Goal: Transaction & Acquisition: Purchase product/service

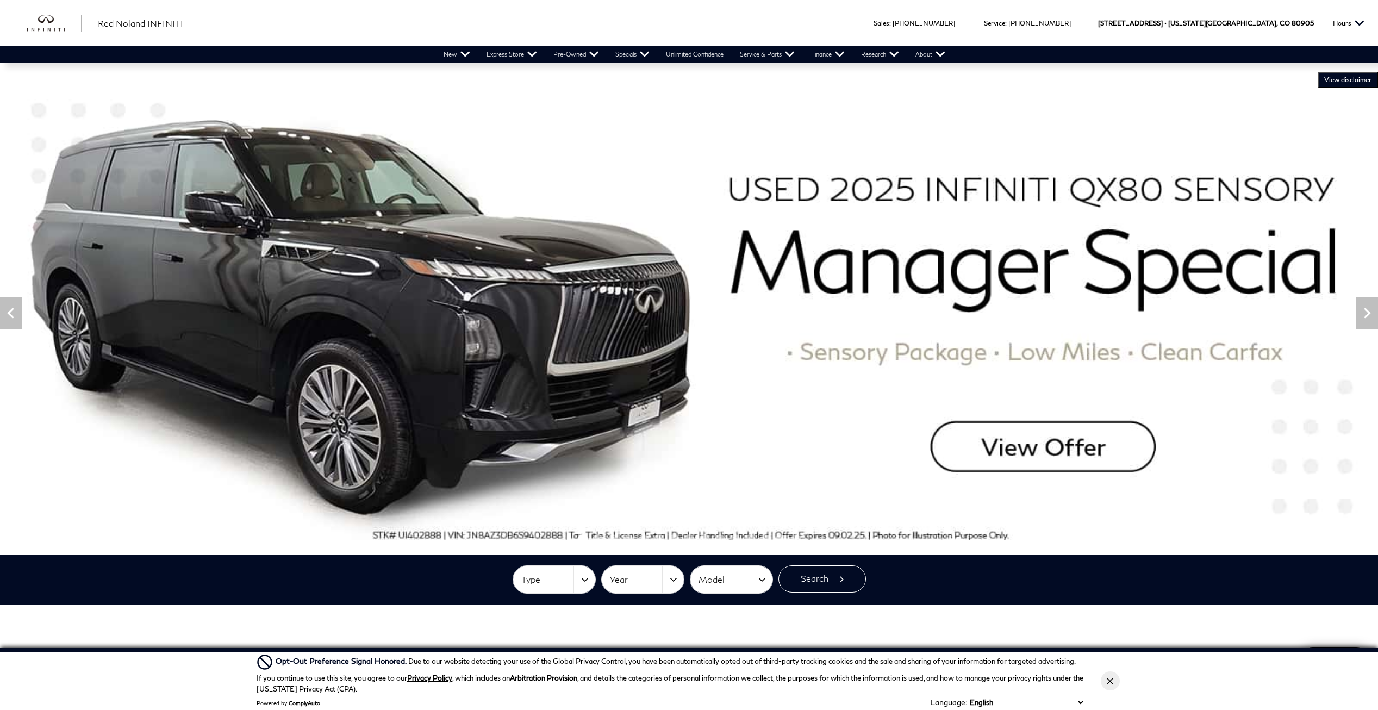
click at [1029, 458] on img at bounding box center [689, 313] width 1378 height 482
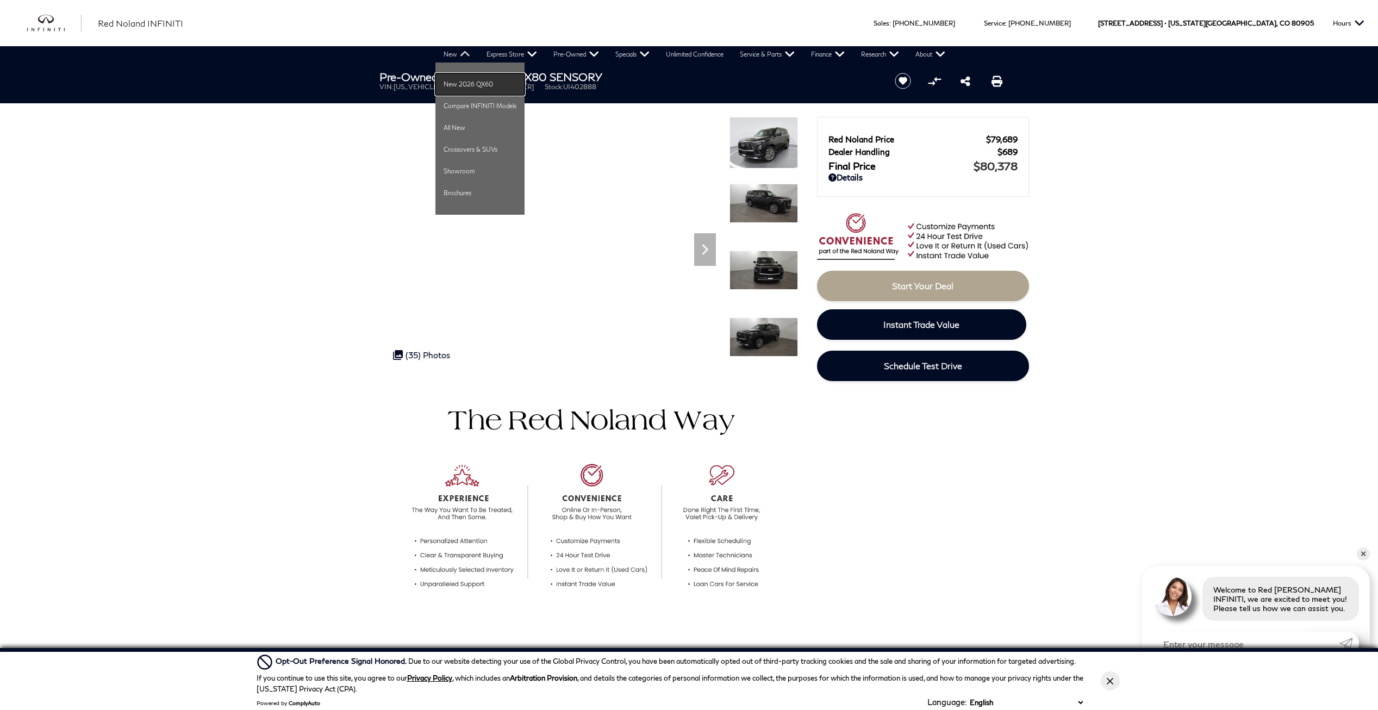
click at [464, 84] on link "New 2026 QX60" at bounding box center [480, 84] width 89 height 22
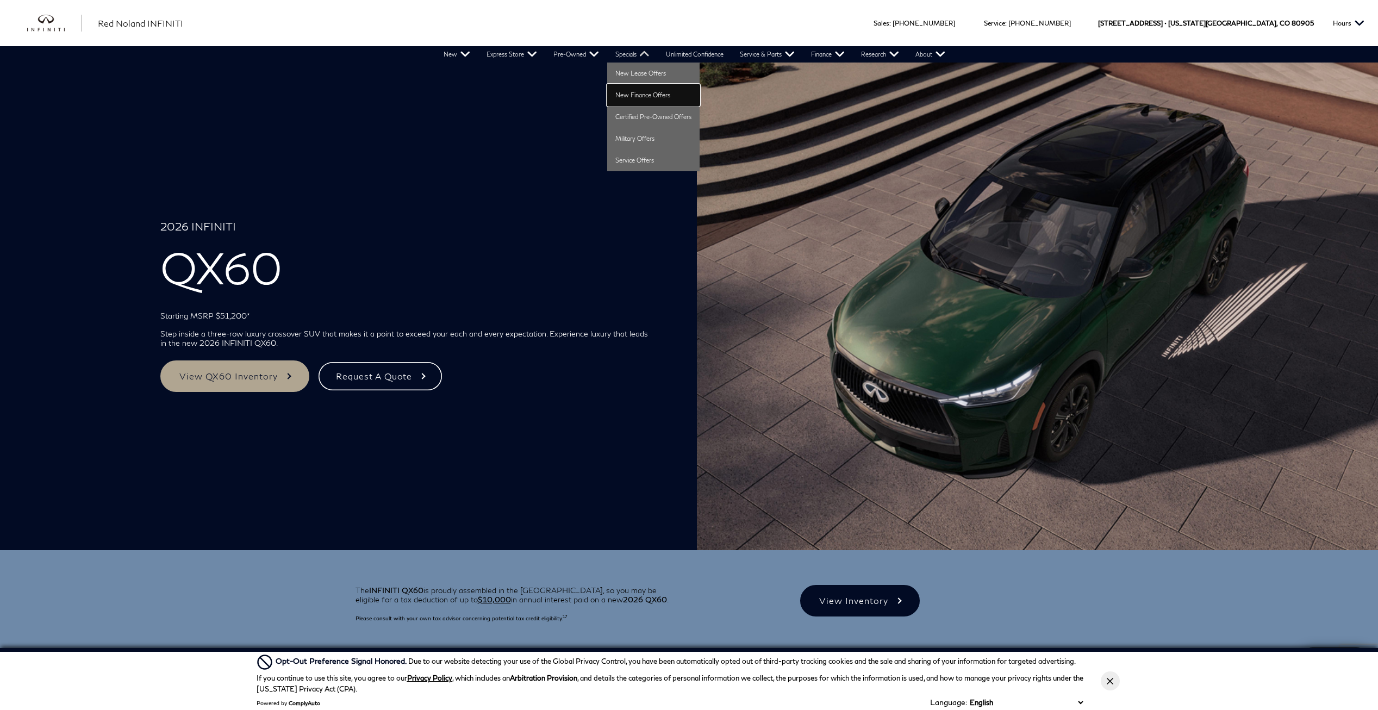
click at [639, 91] on link "New Finance Offers" at bounding box center [653, 95] width 92 height 22
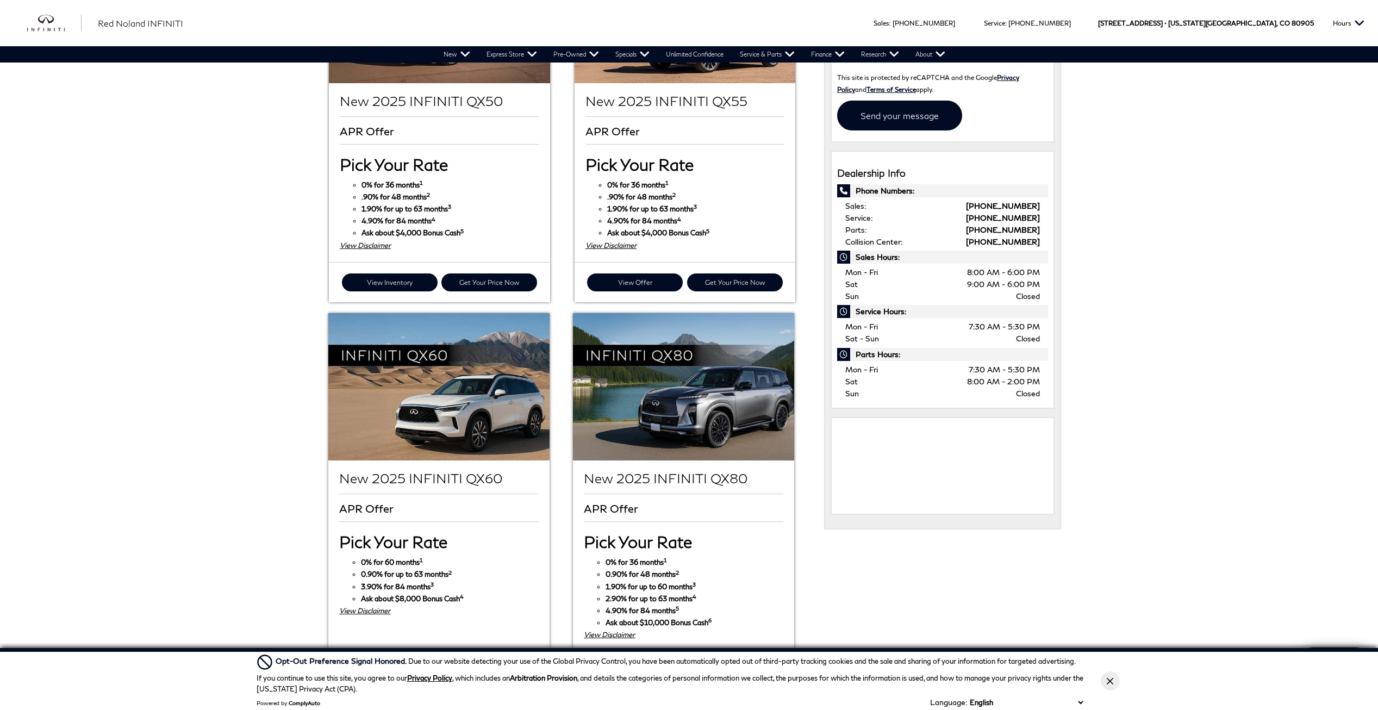
scroll to position [381, 0]
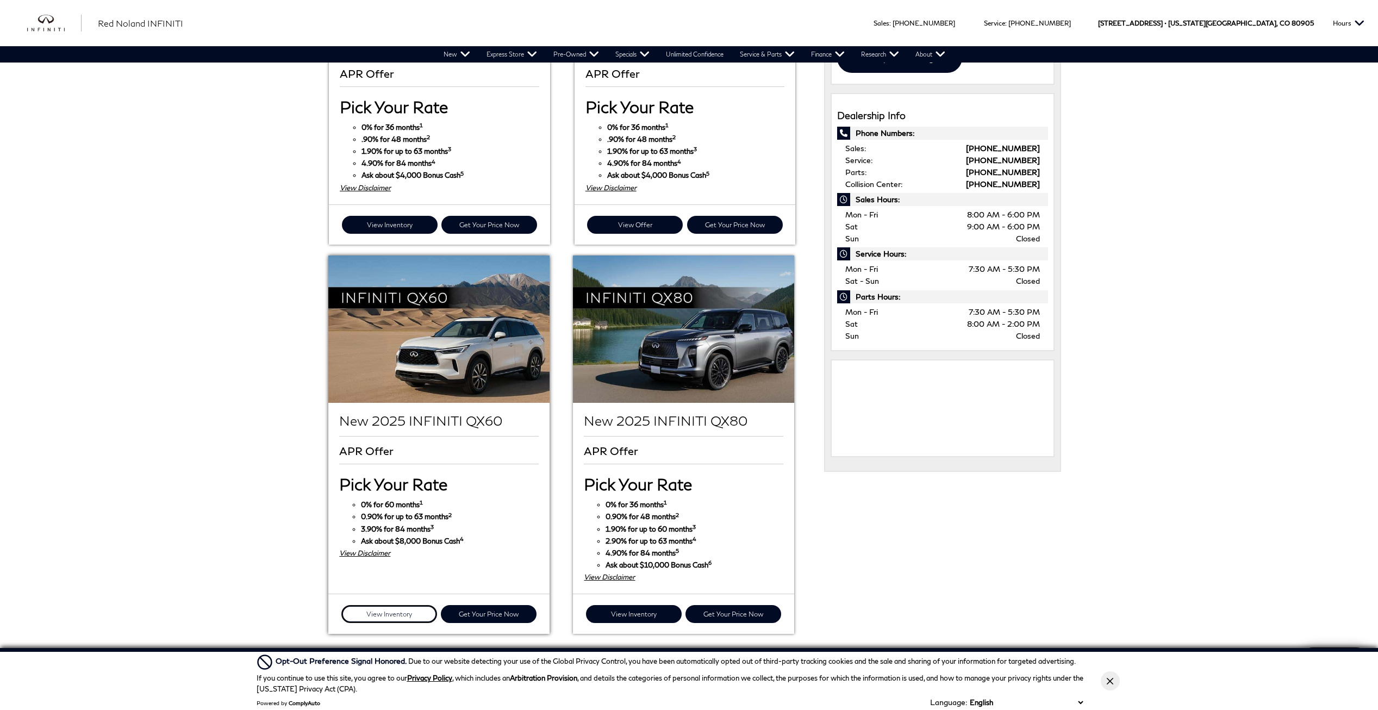
click at [376, 605] on link "View Inventory" at bounding box center [389, 614] width 96 height 18
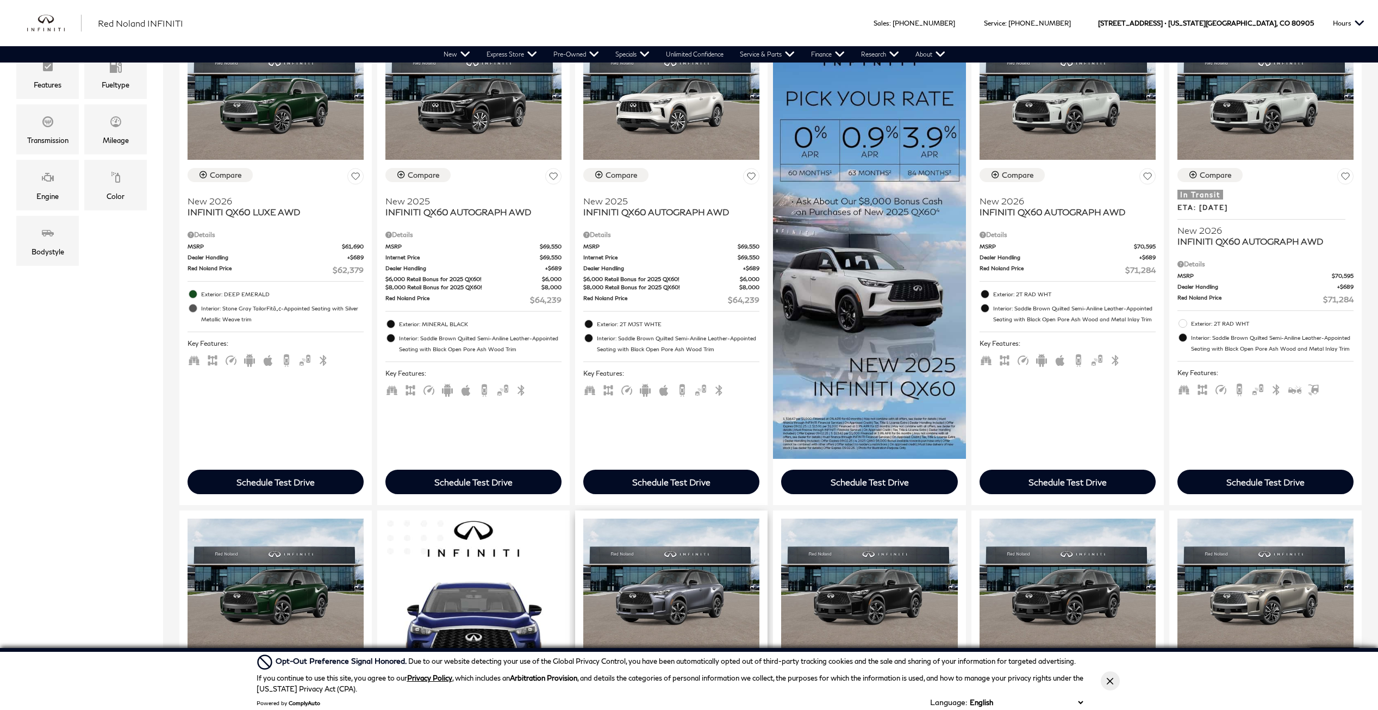
scroll to position [272, 0]
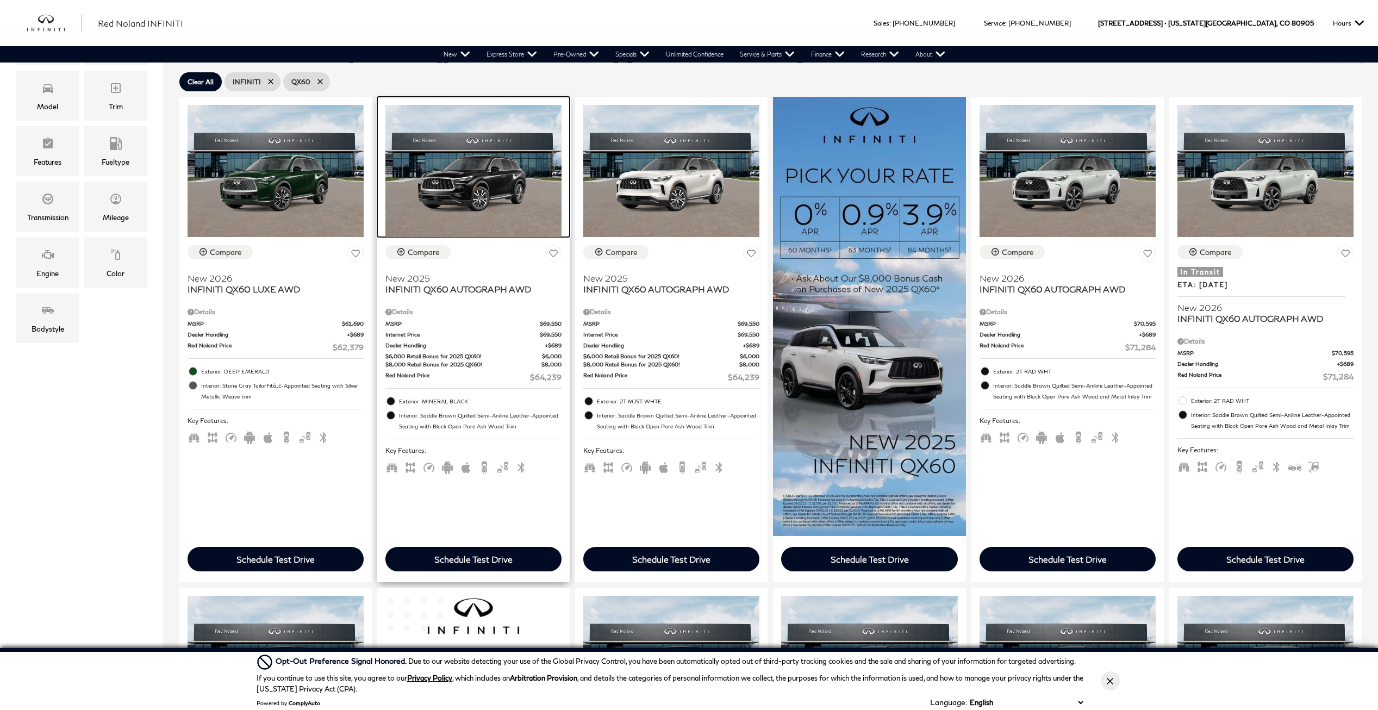
click at [446, 186] on img at bounding box center [474, 171] width 176 height 132
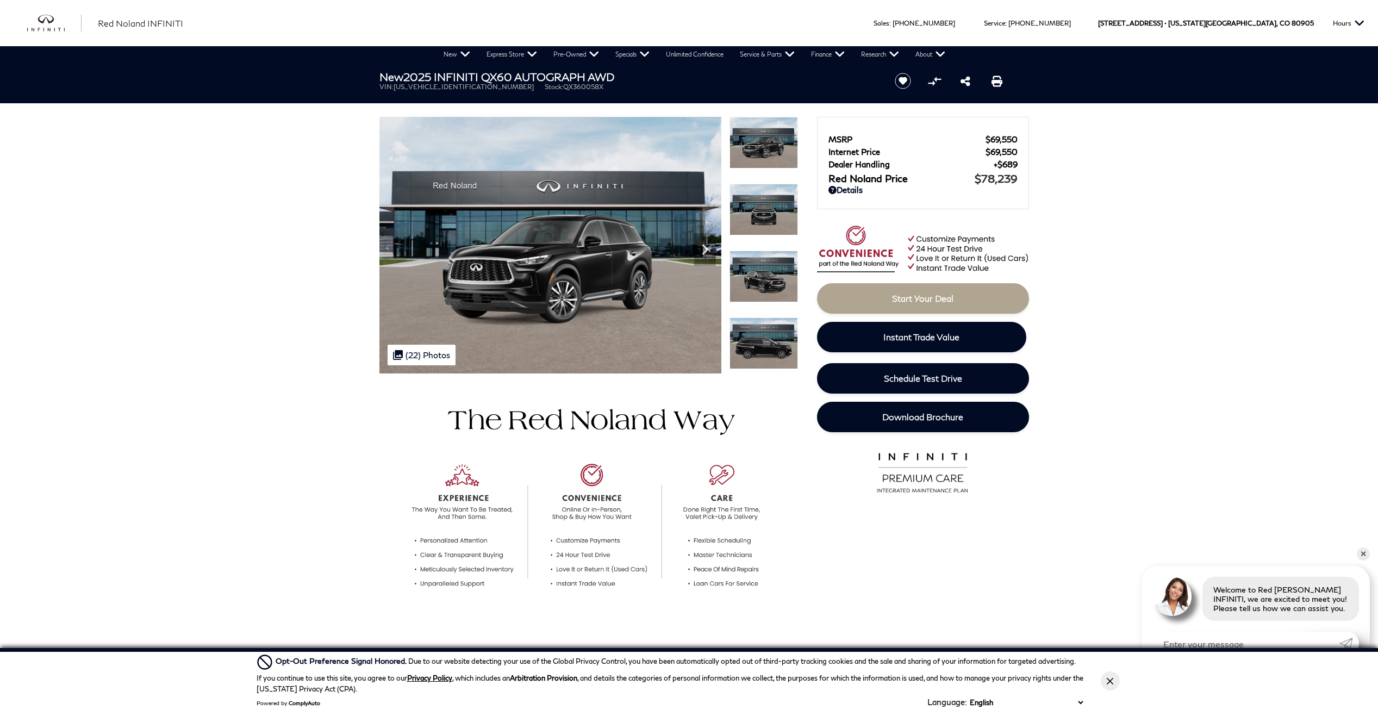
click at [839, 190] on link "Details" at bounding box center [923, 190] width 189 height 10
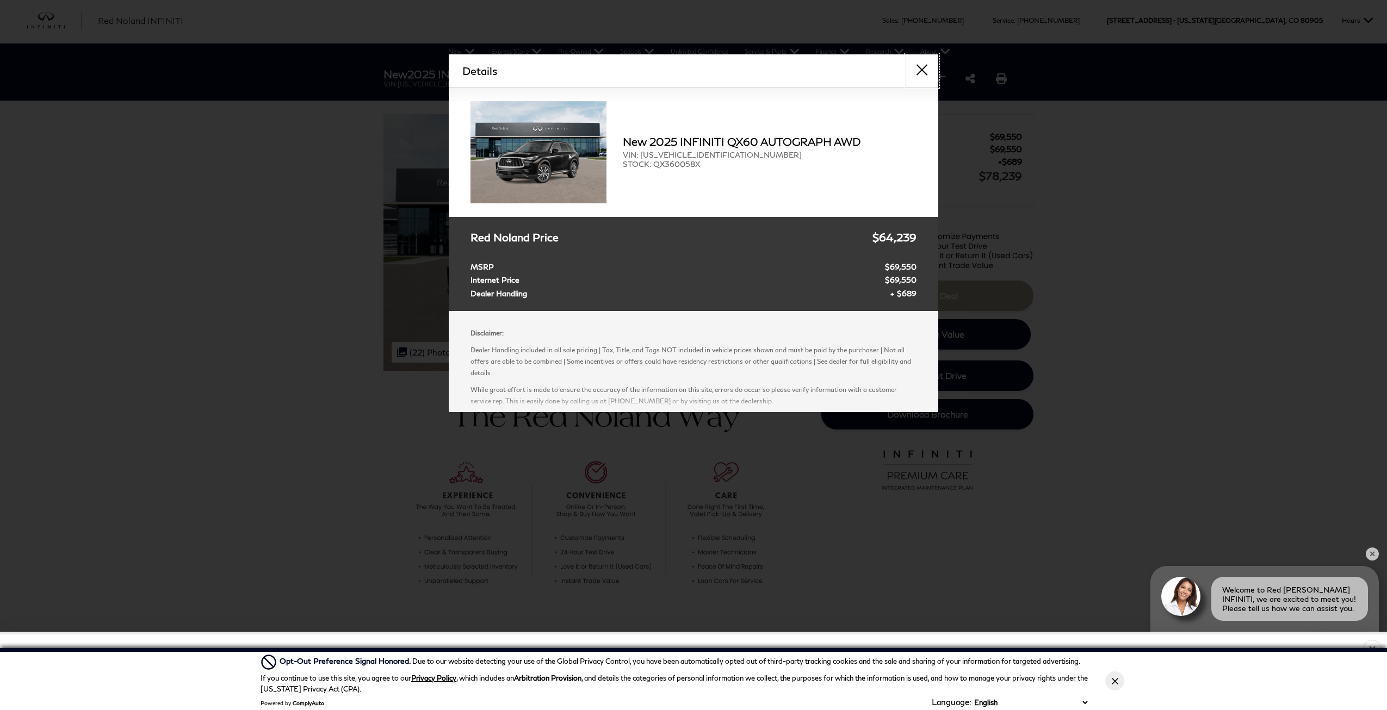
click at [922, 64] on button "close" at bounding box center [921, 70] width 33 height 33
